Goal: Check status

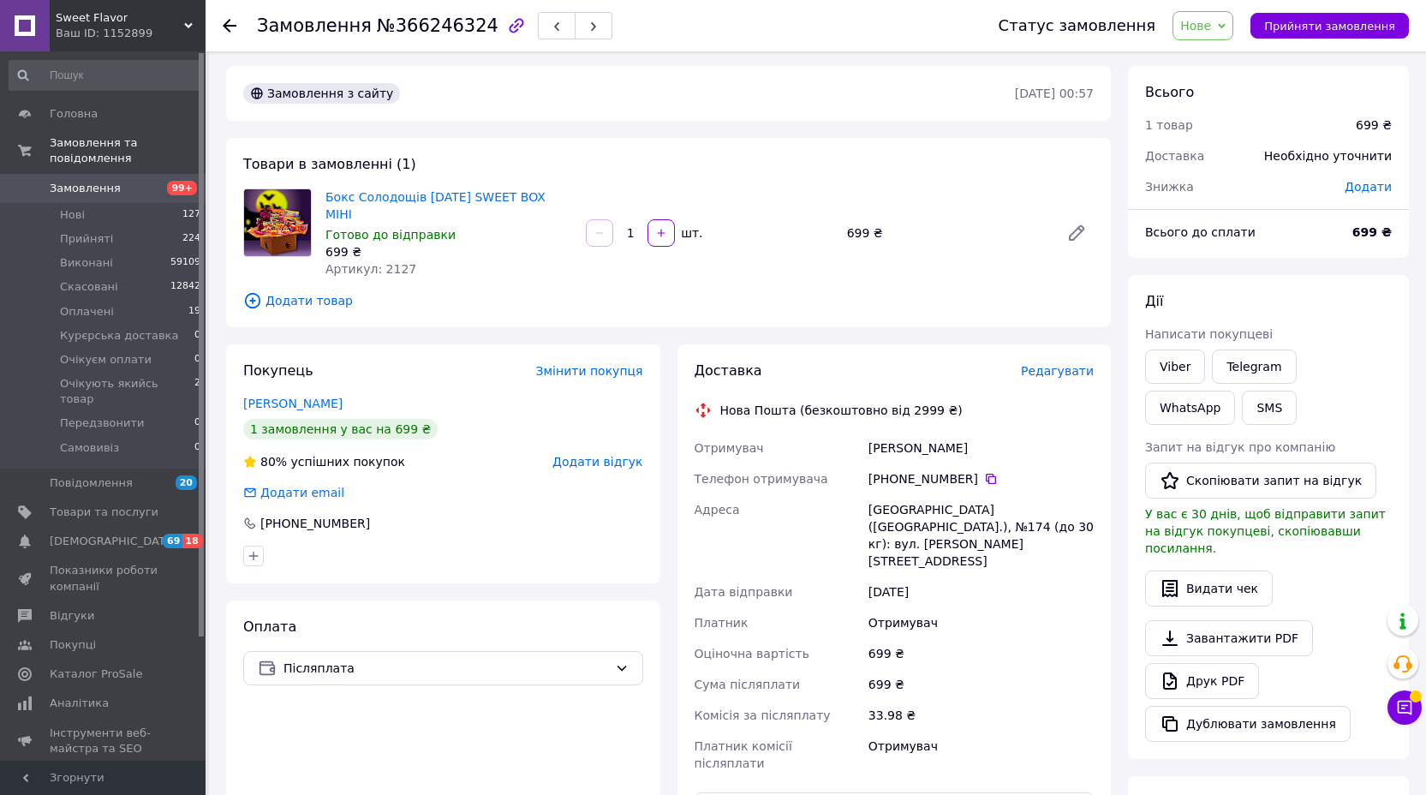
scroll to position [3, 0]
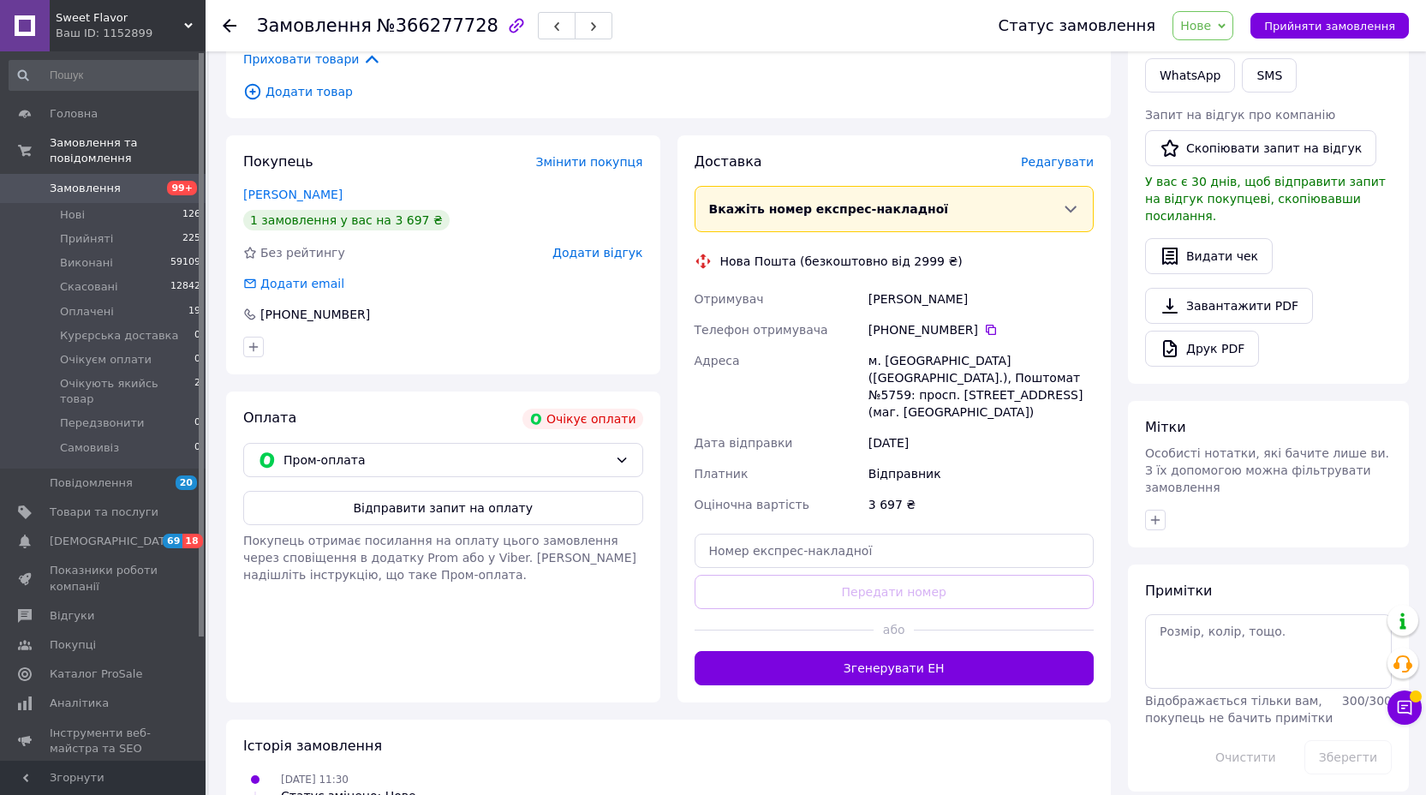
scroll to position [341, 0]
